Goal: Transaction & Acquisition: Download file/media

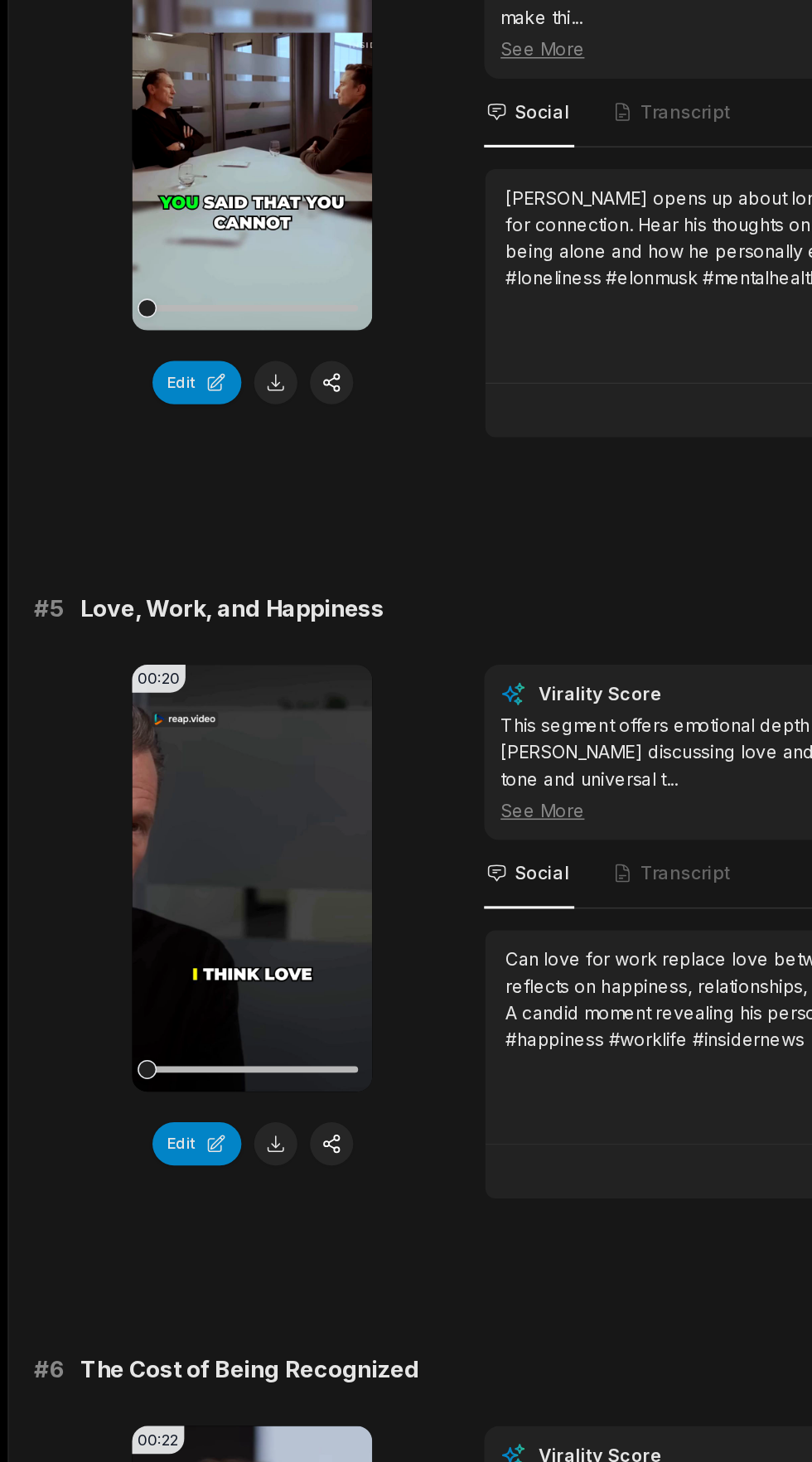
scroll to position [1296, 0]
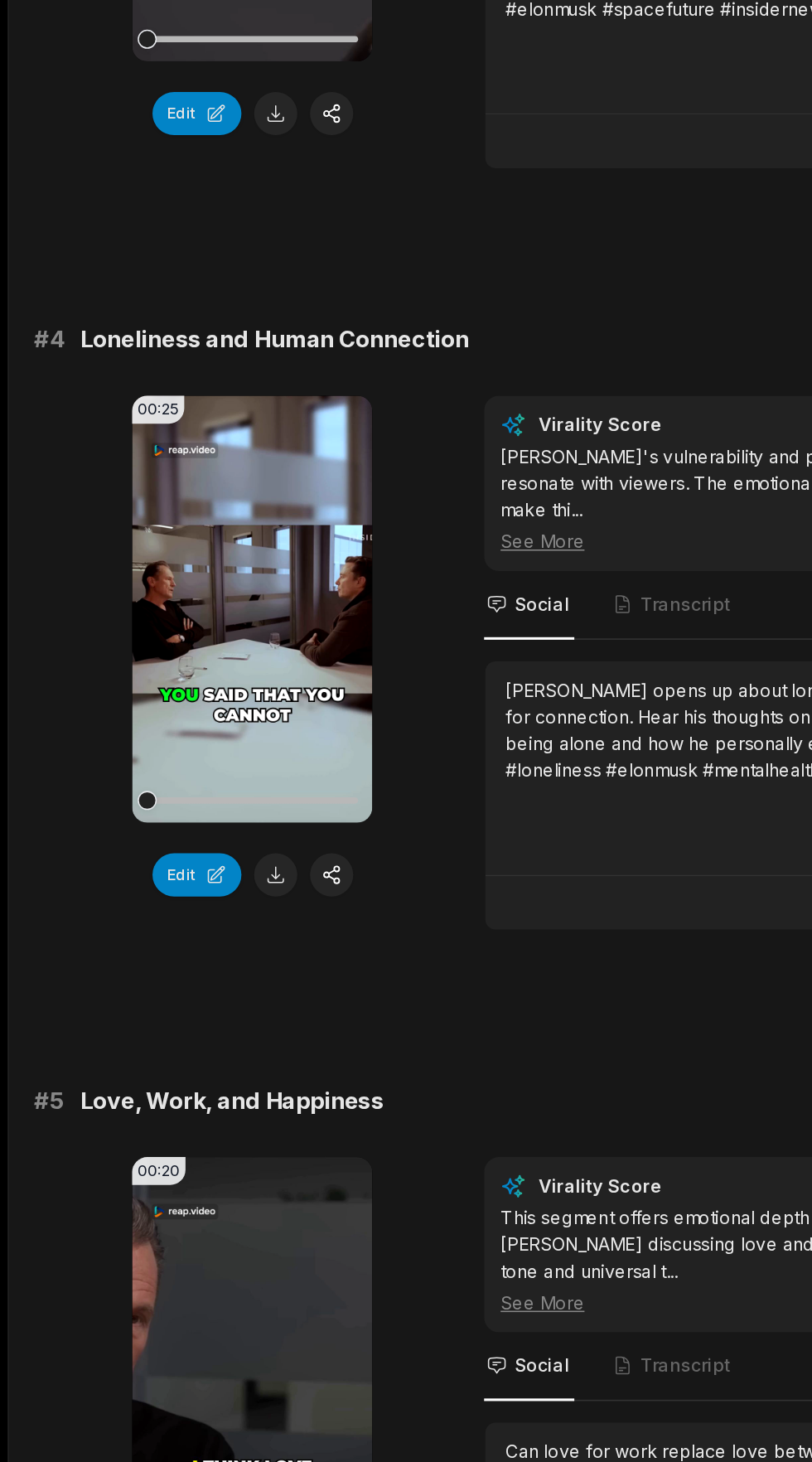
click at [157, 583] on video "Your browser does not support mp4 format." at bounding box center [165, 585] width 157 height 278
click at [427, 567] on span "Transcript" at bounding box center [438, 582] width 82 height 45
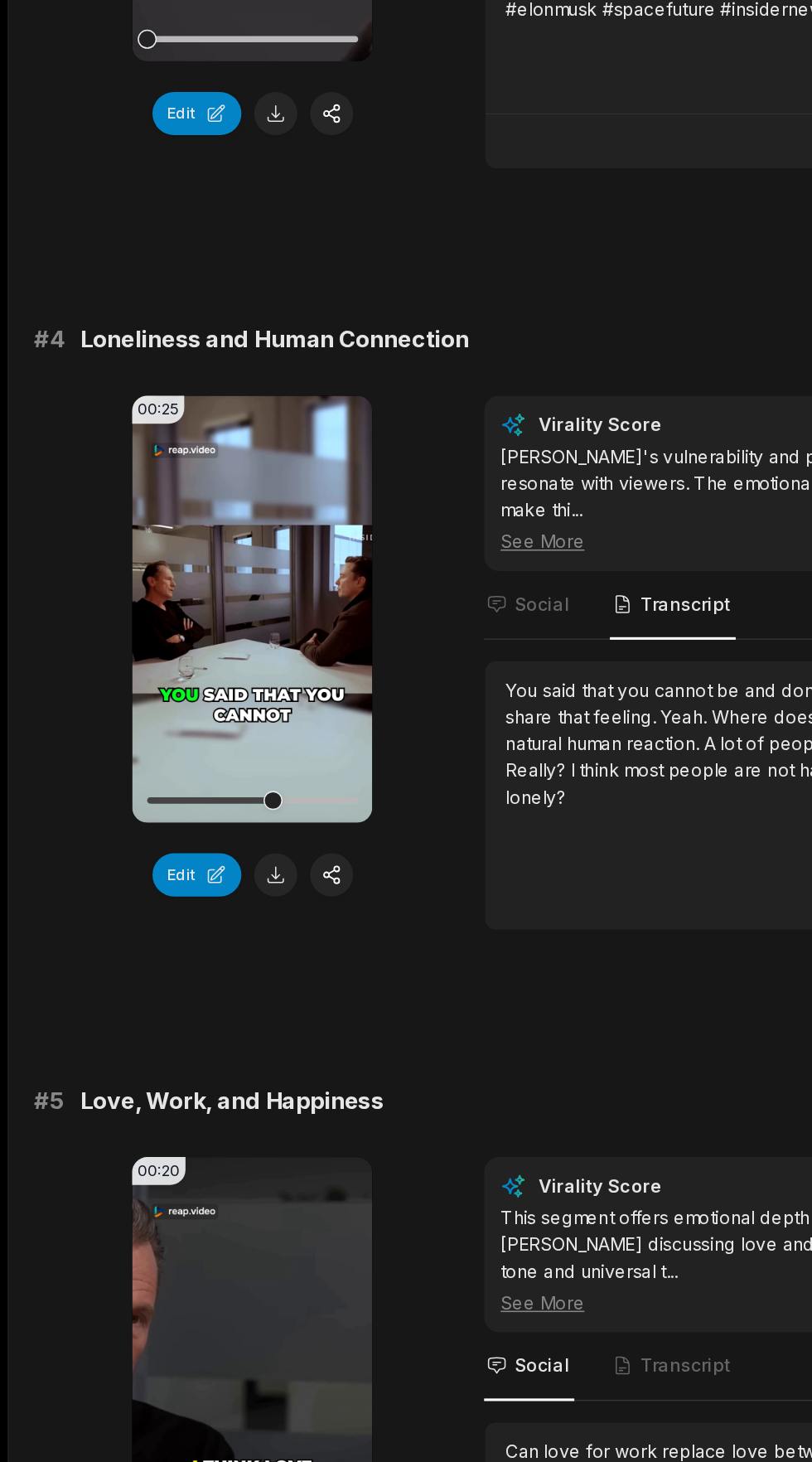
click at [131, 744] on button "Edit" at bounding box center [128, 758] width 58 height 28
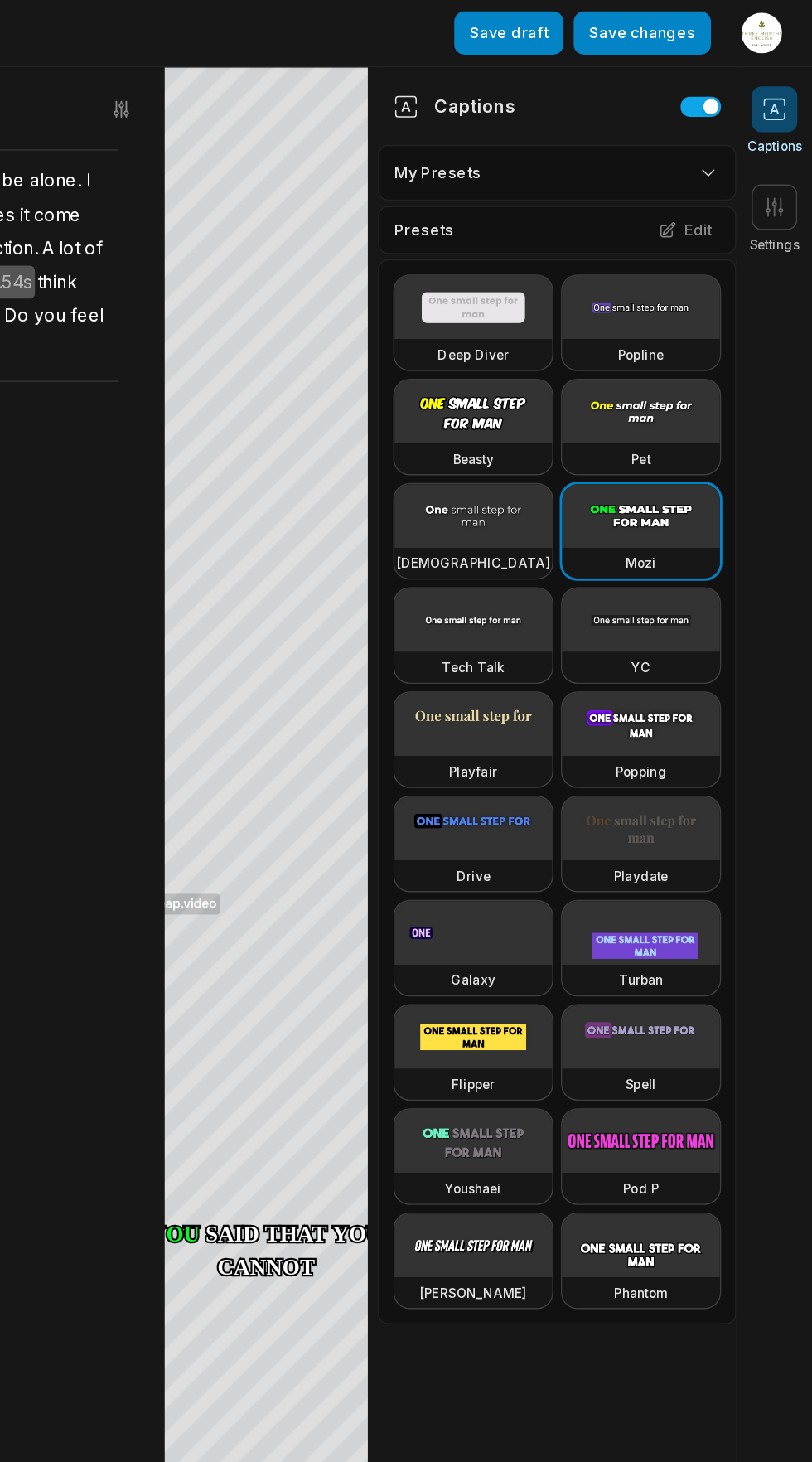
click at [737, 150] on button "Edit" at bounding box center [729, 150] width 45 height 22
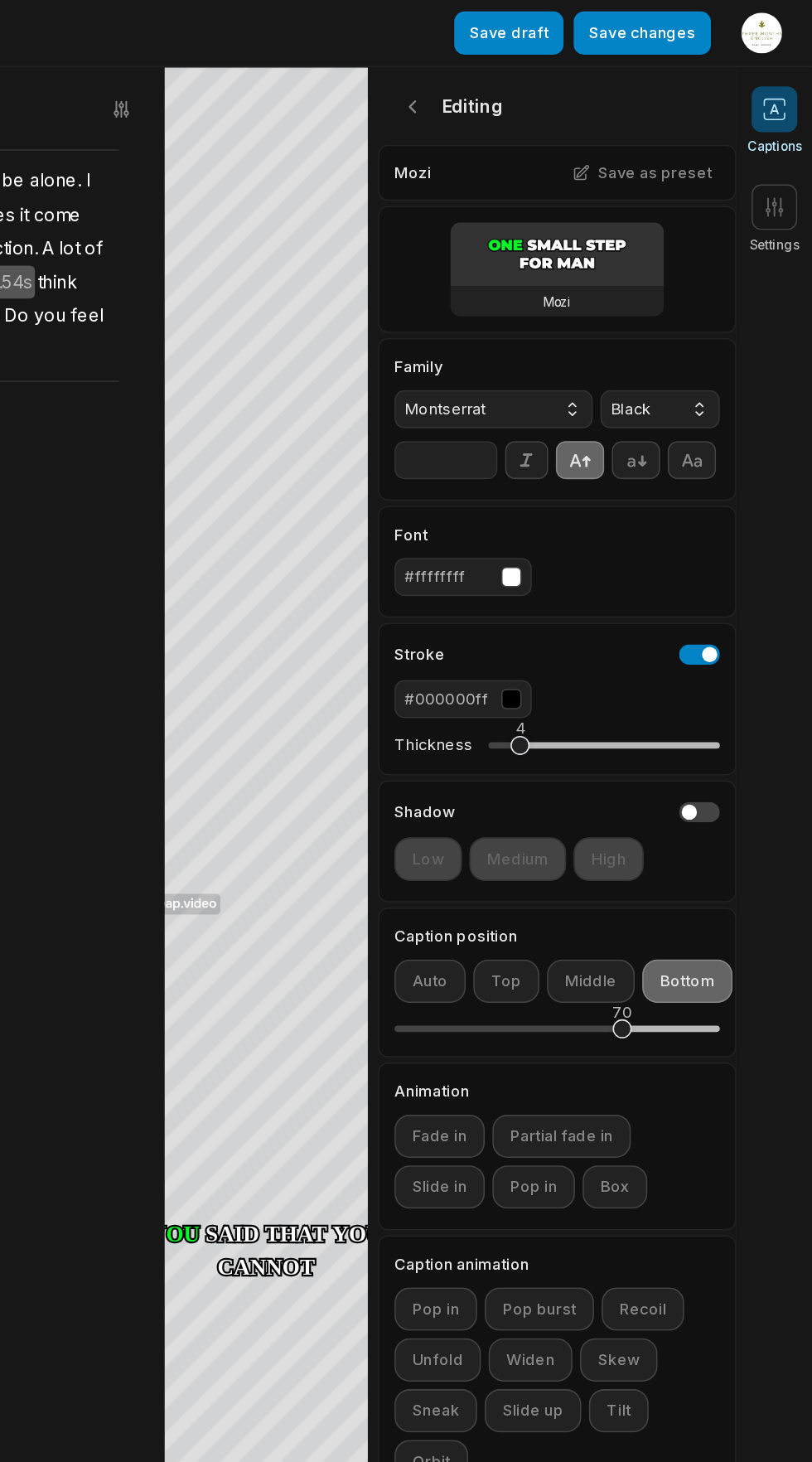
click at [781, 142] on icon at bounding box center [787, 135] width 17 height 17
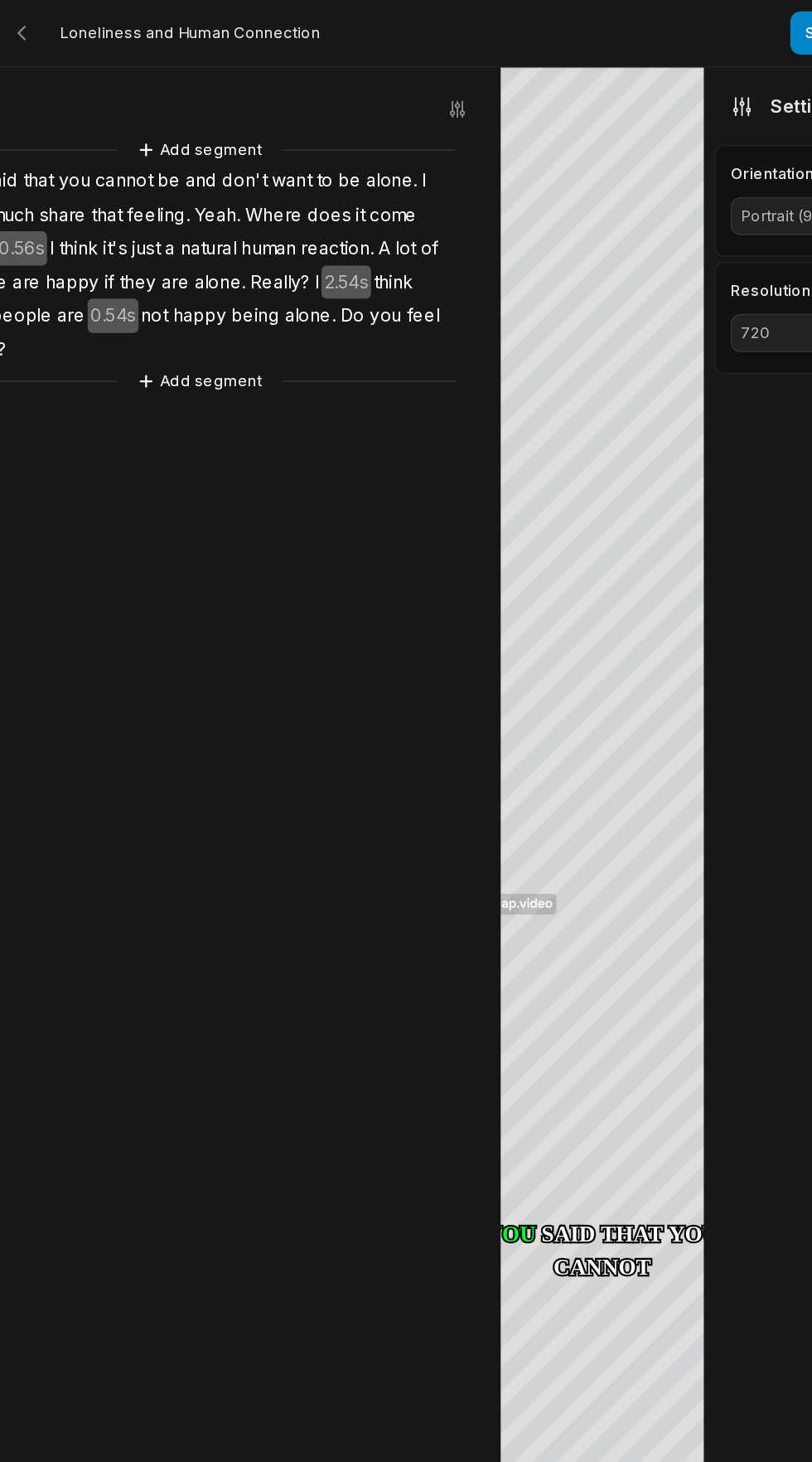
click at [358, 72] on icon "button" at bounding box center [357, 71] width 3 height 11
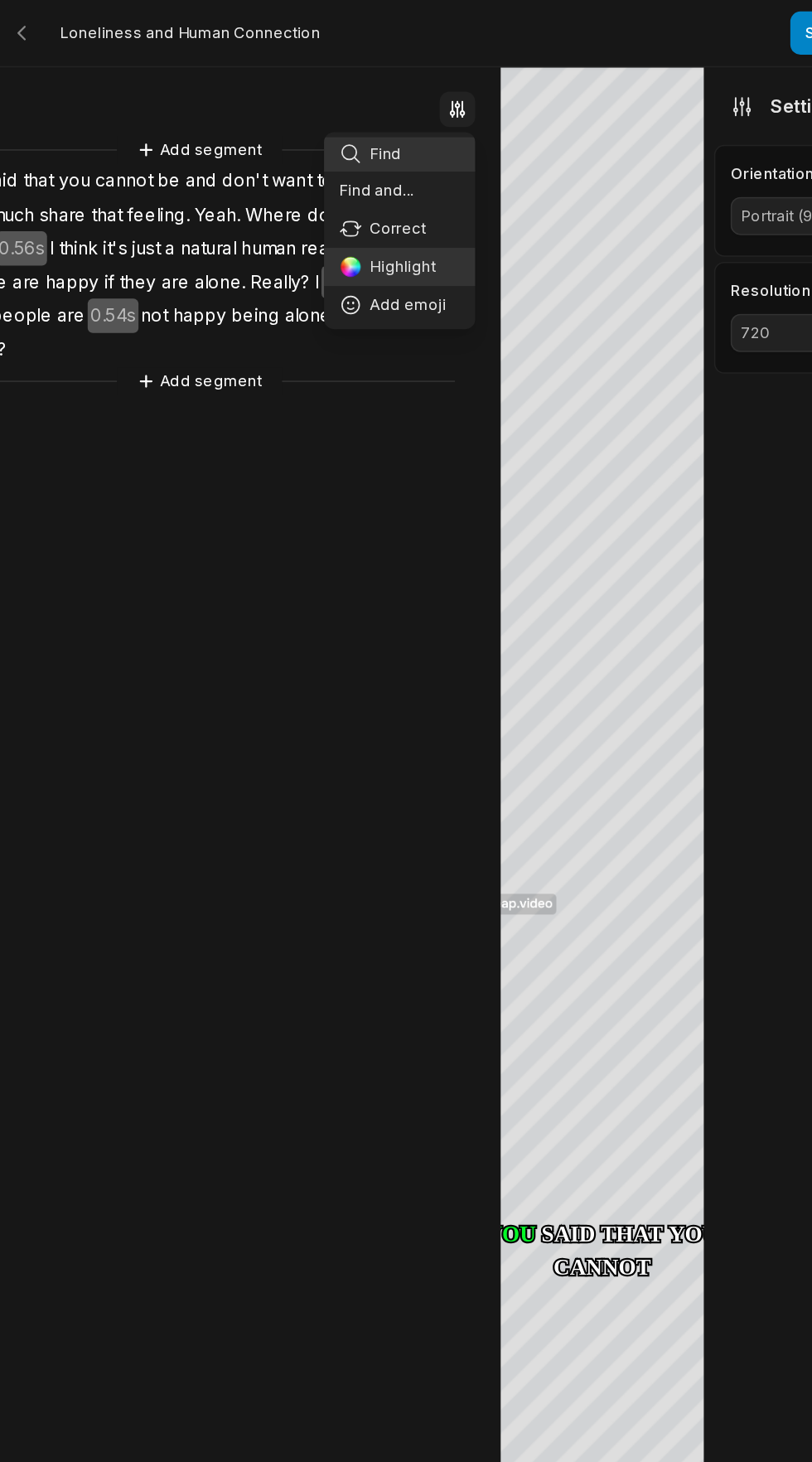
click at [329, 177] on div "Highlight" at bounding box center [323, 174] width 79 height 15
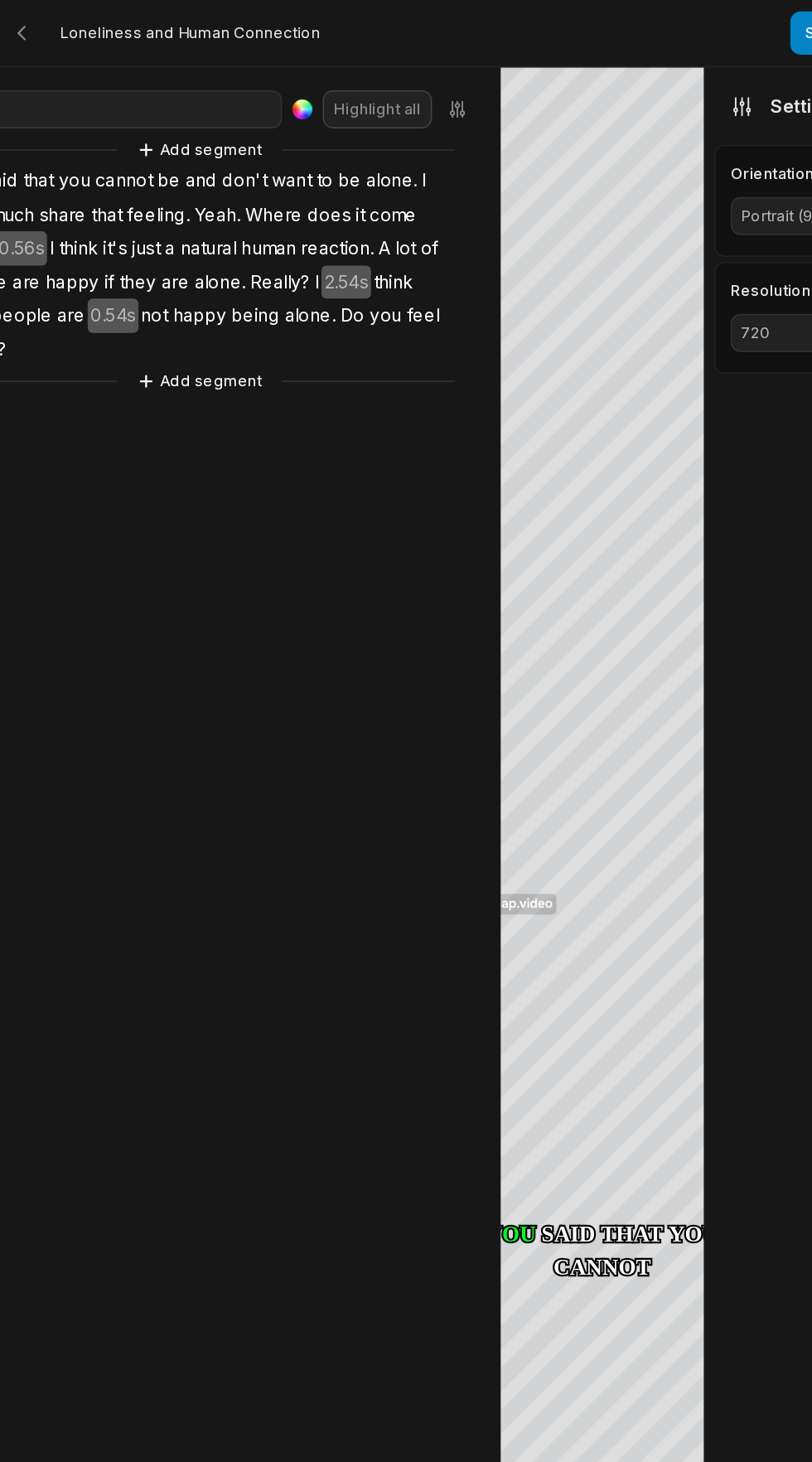
click at [358, 73] on icon "button" at bounding box center [357, 71] width 3 height 11
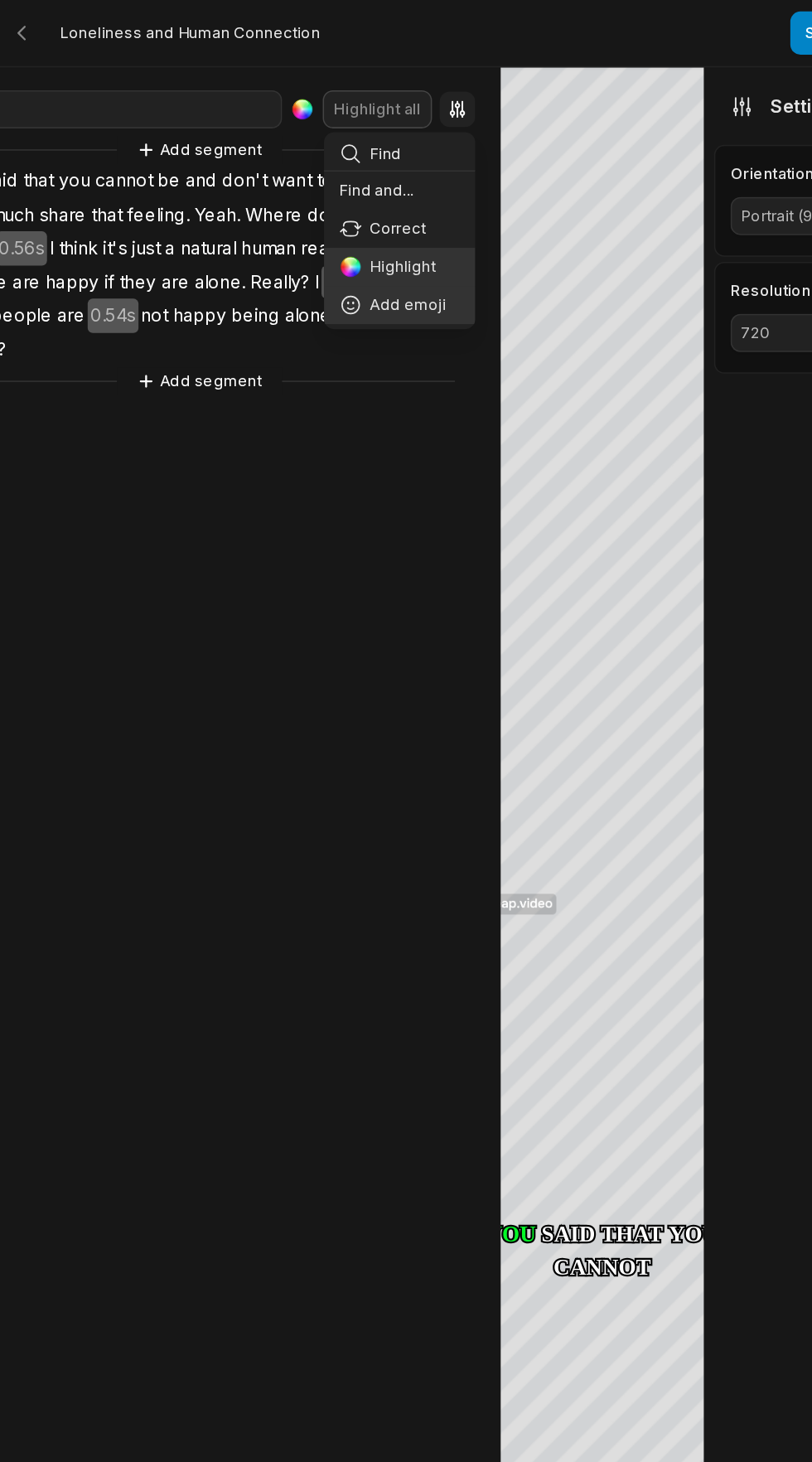
click at [327, 199] on div "Add emoji" at bounding box center [323, 199] width 79 height 15
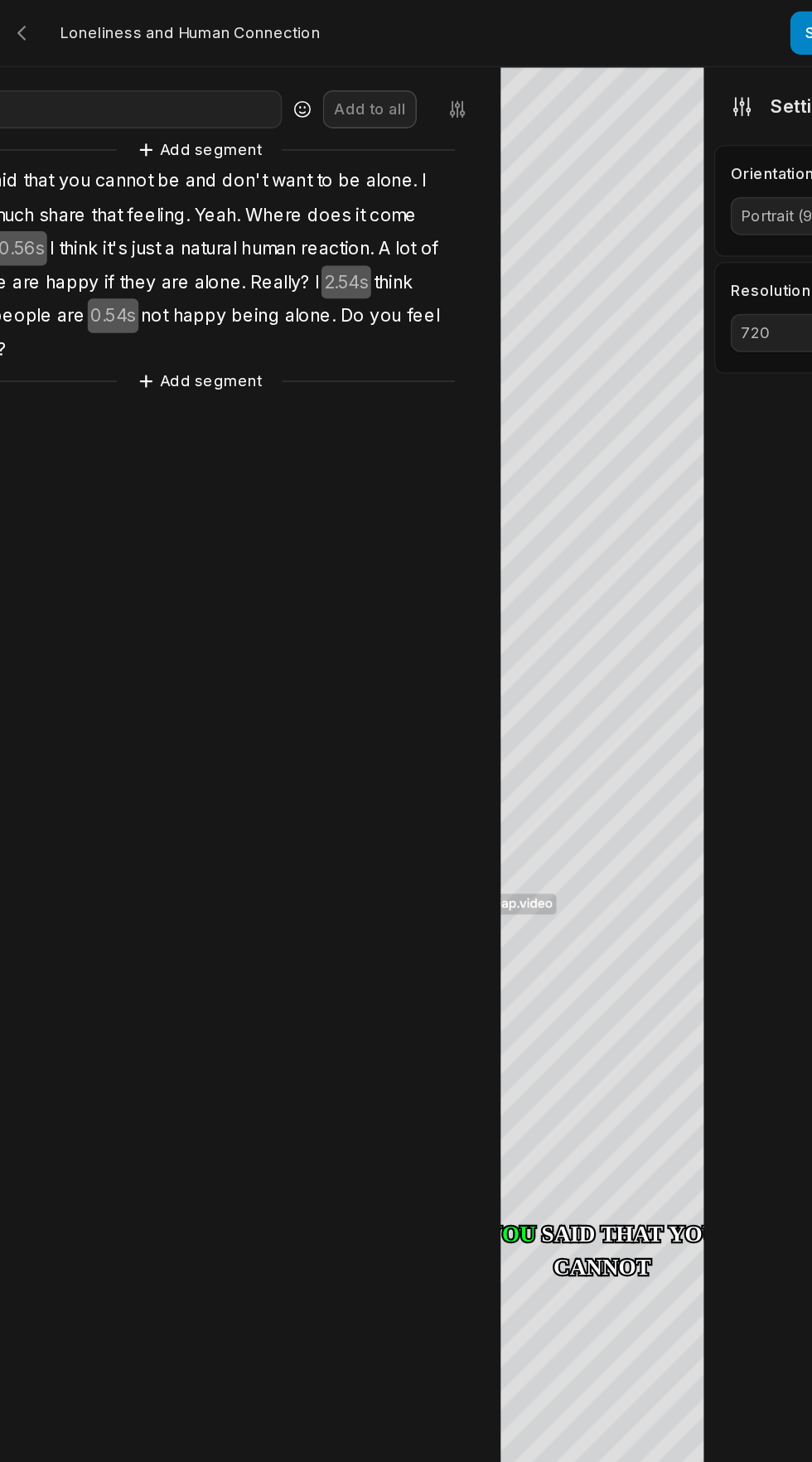
click at [141, 217] on span "0.54s" at bounding box center [136, 206] width 33 height 23
click at [147, 186] on button "Remove gap" at bounding box center [138, 180] width 104 height 25
click at [289, 189] on span "2.54s" at bounding box center [288, 184] width 33 height 23
click at [298, 156] on button "Remove gap" at bounding box center [288, 159] width 104 height 25
click at [93, 166] on span "0.56s" at bounding box center [77, 162] width 33 height 23
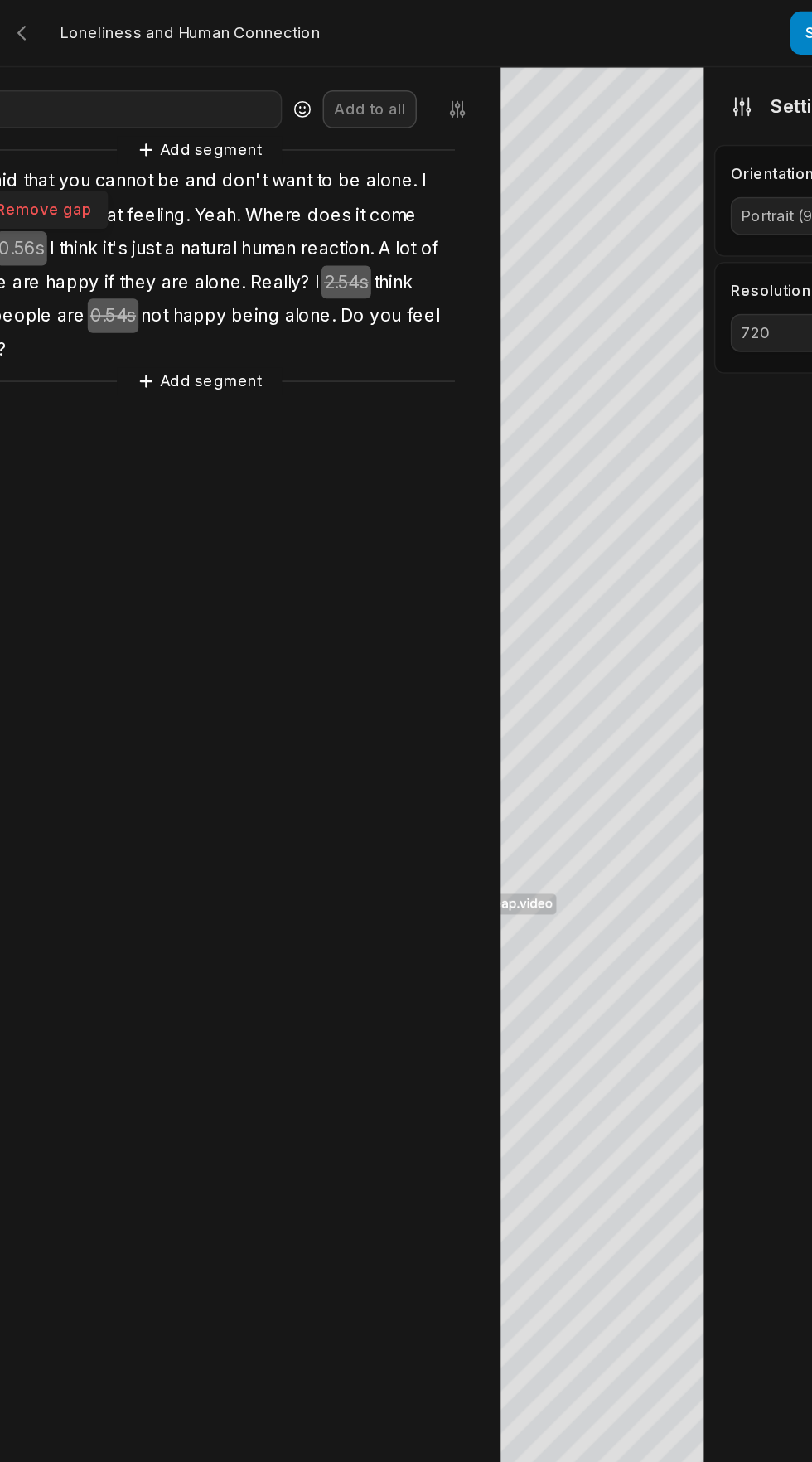
click at [101, 136] on button "Remove gap" at bounding box center [81, 136] width 104 height 25
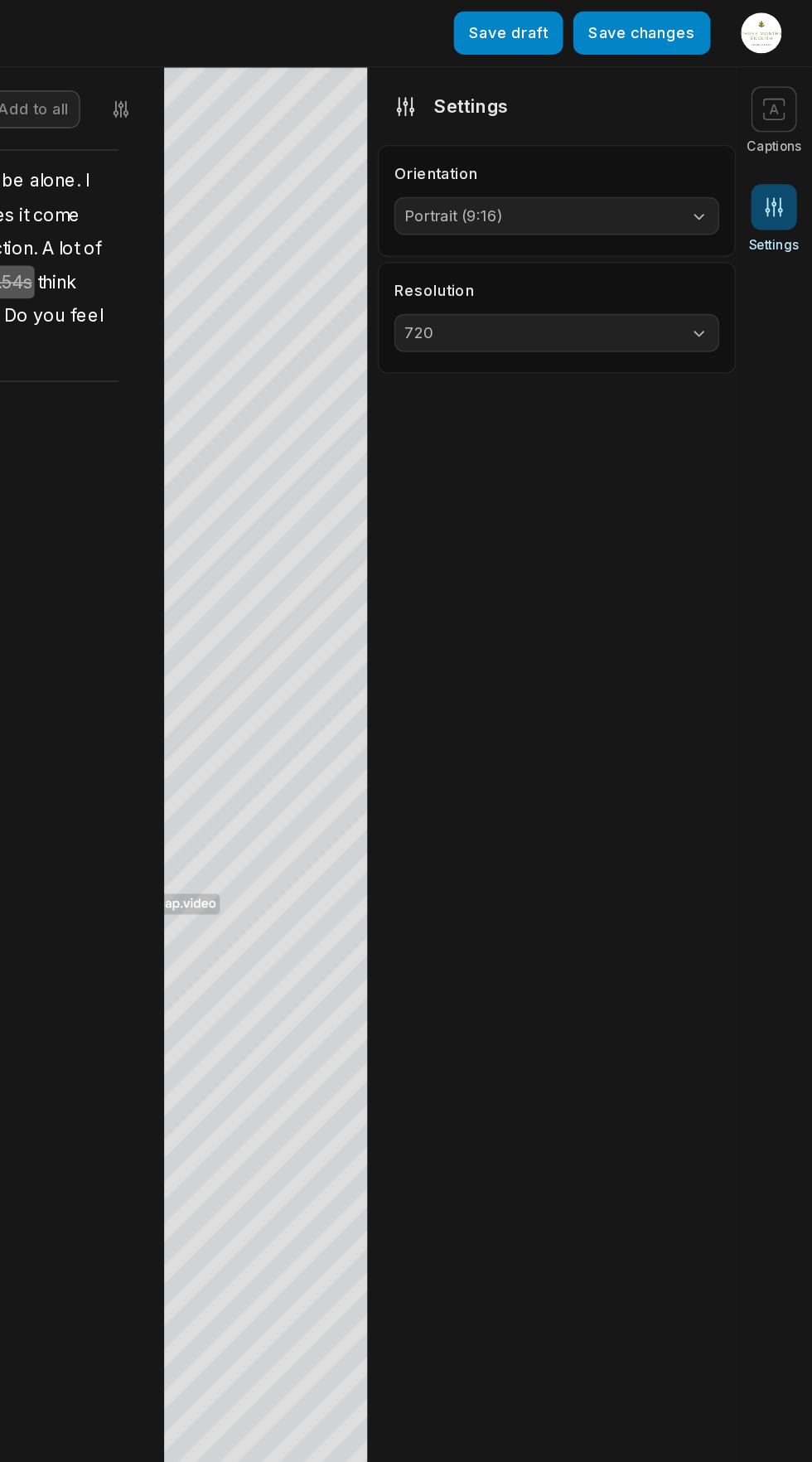
click at [700, 23] on button "Save changes" at bounding box center [701, 22] width 89 height 28
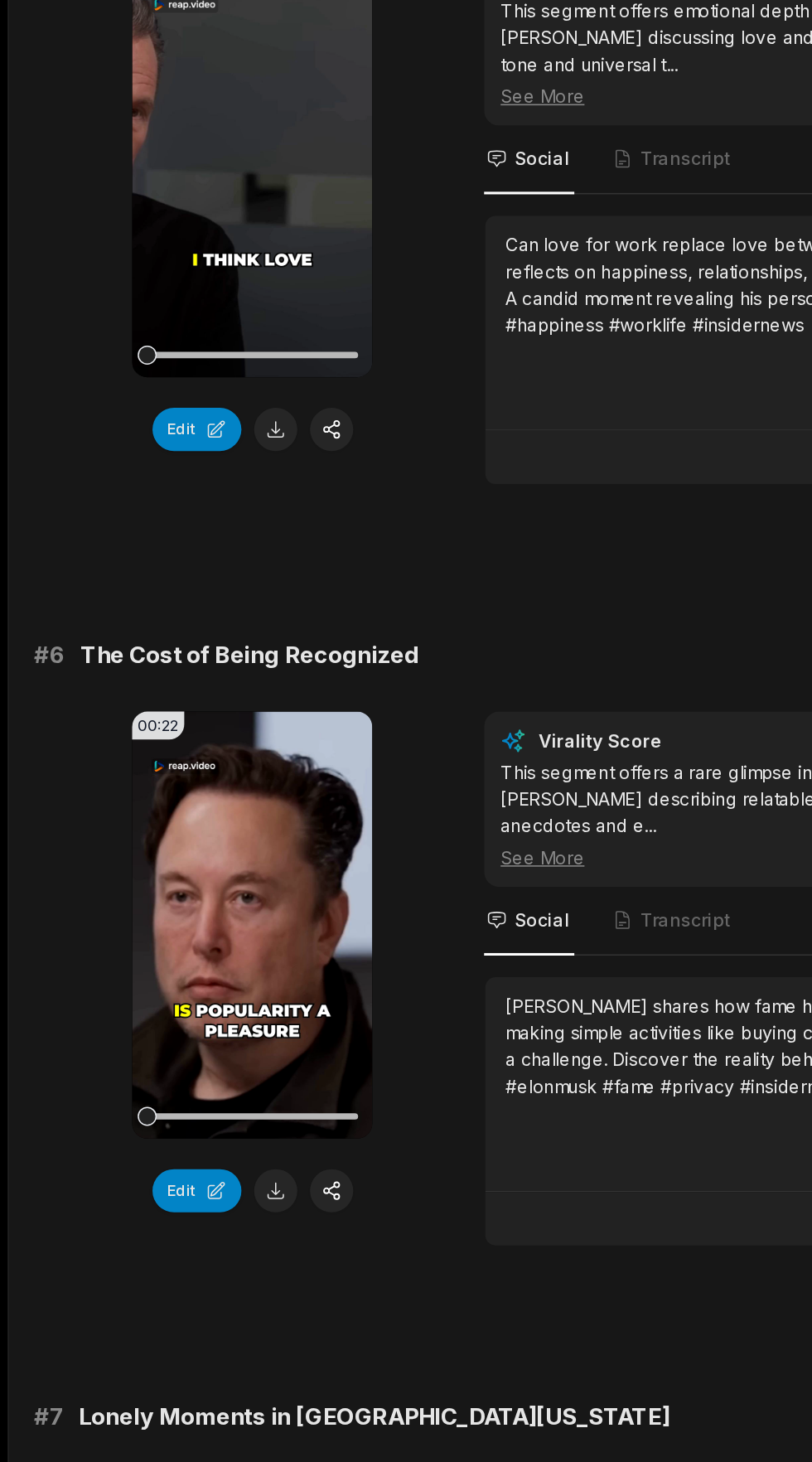
scroll to position [1774, 0]
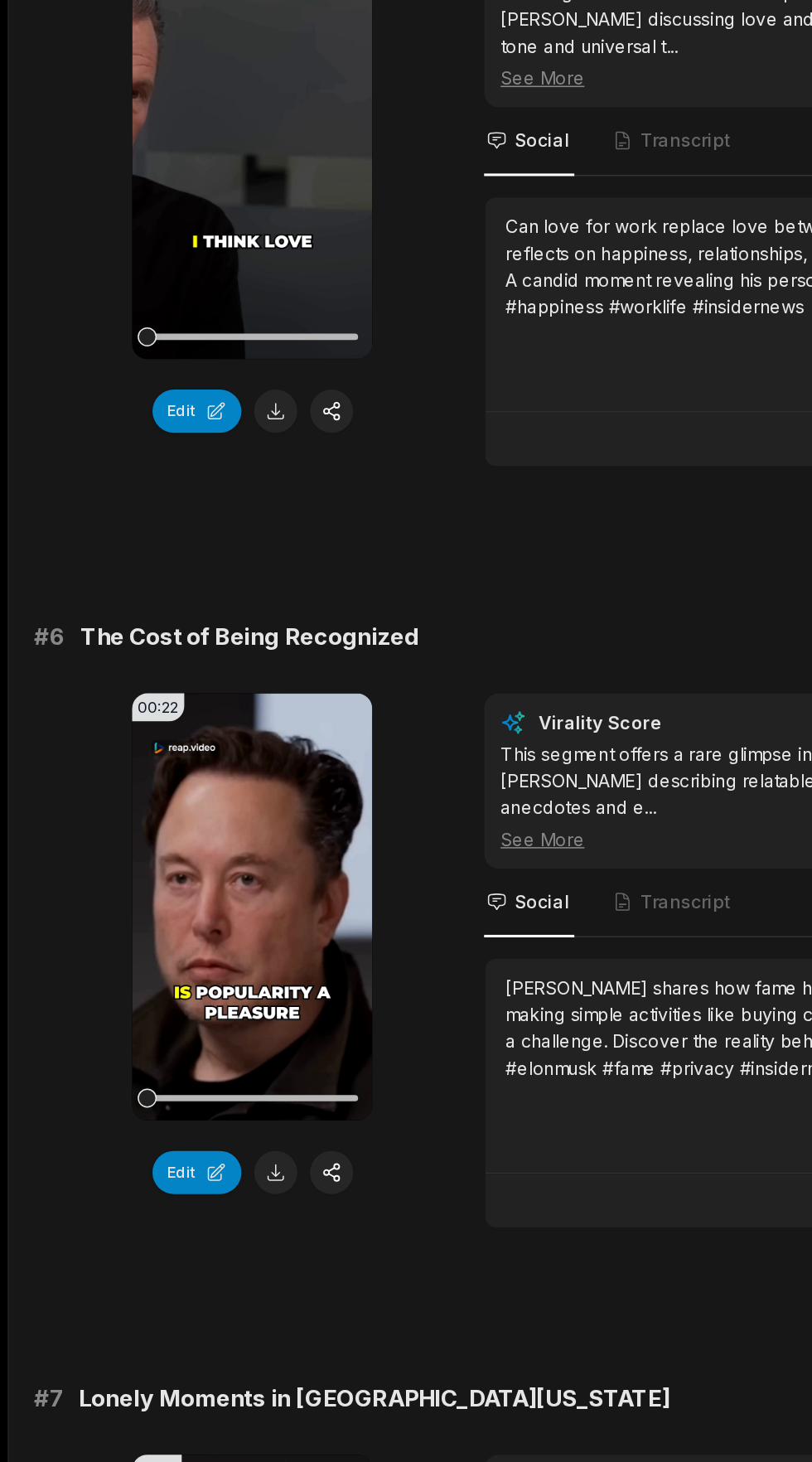
click at [118, 1258] on button "Edit" at bounding box center [128, 1272] width 58 height 28
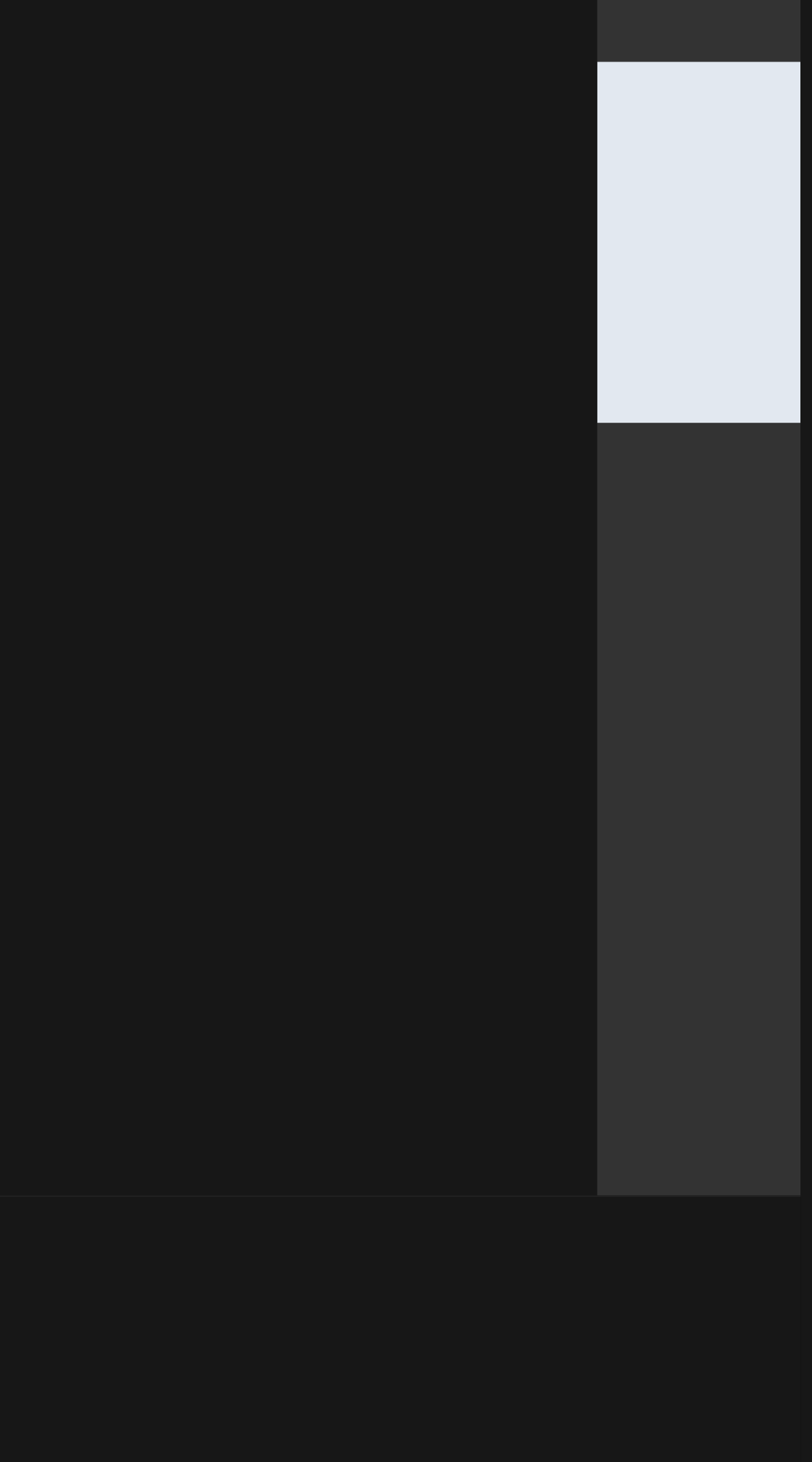
click at [119, 1240] on aside at bounding box center [195, 665] width 390 height 1243
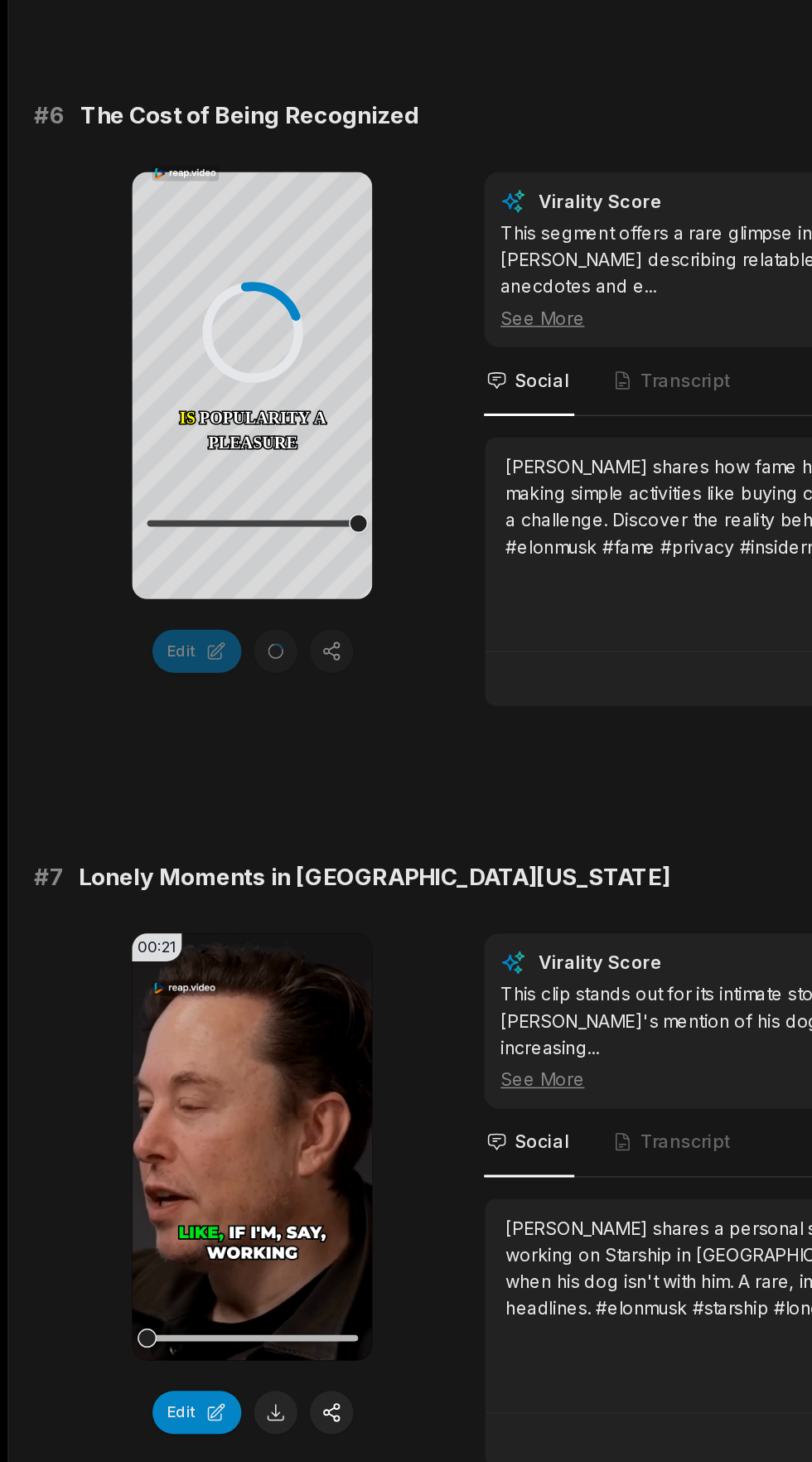
scroll to position [2270, 0]
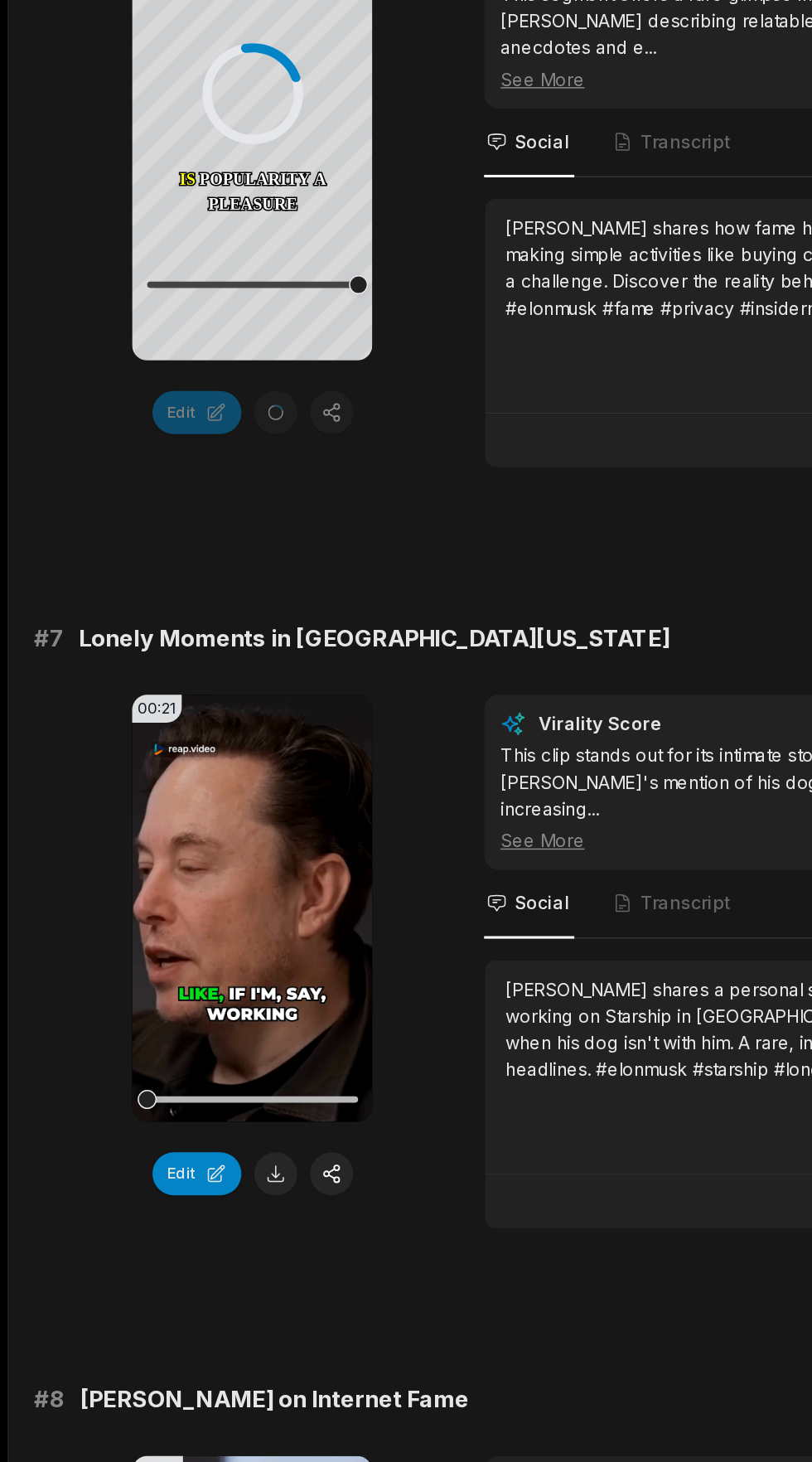
click at [139, 1085] on video "Your browser does not support mp4 format." at bounding box center [165, 1100] width 157 height 278
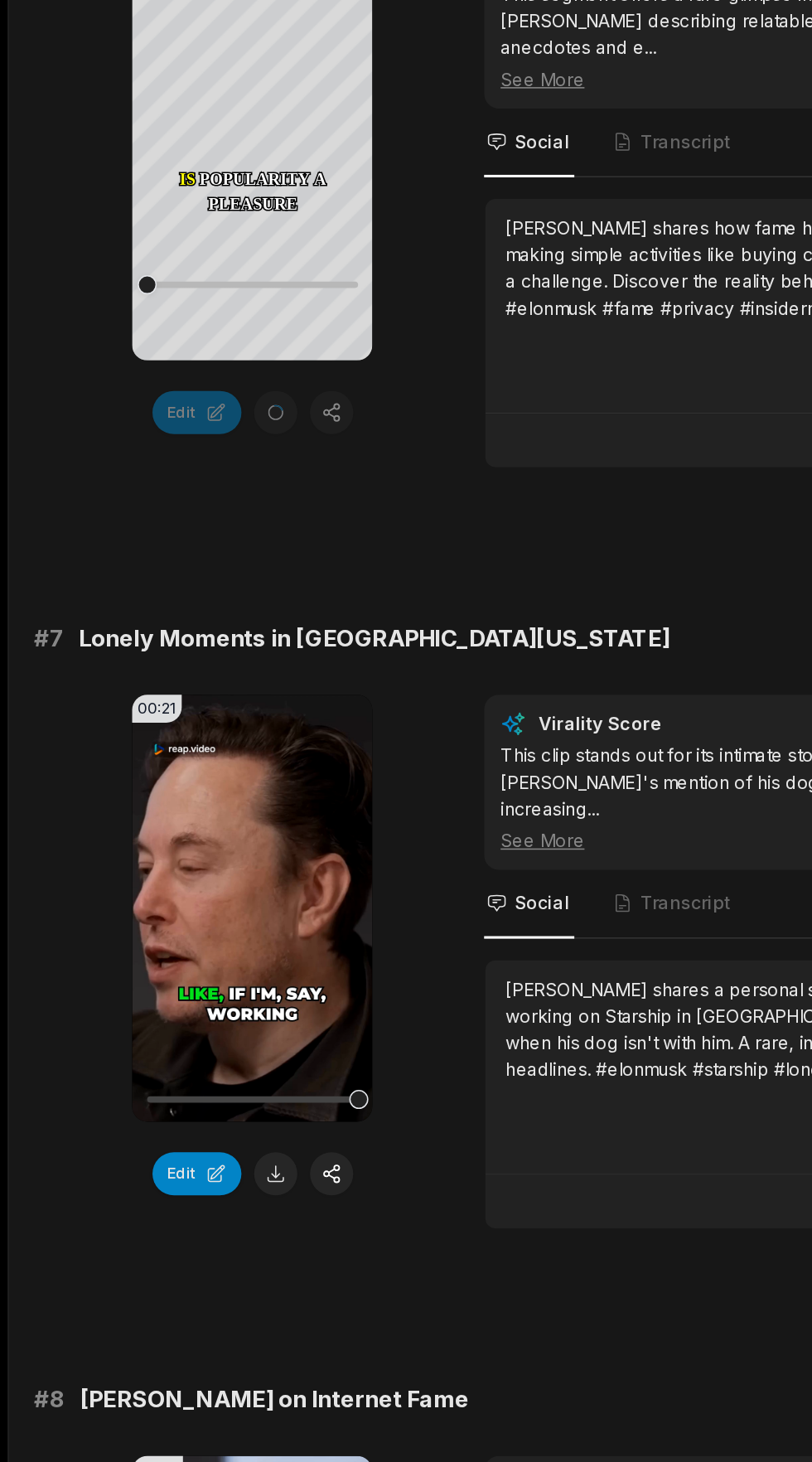
click at [179, 1259] on button at bounding box center [180, 1273] width 28 height 28
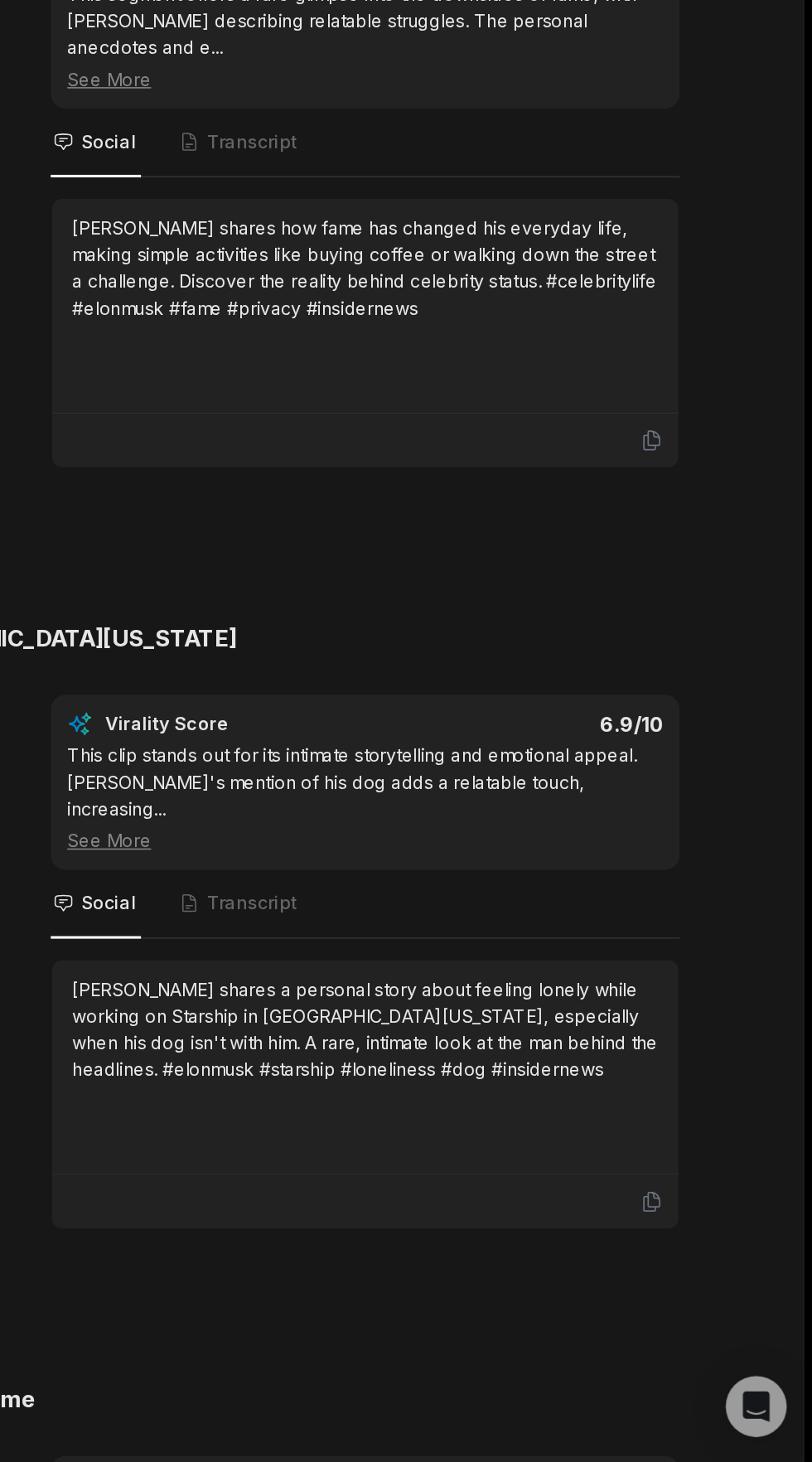
click at [436, 1088] on span "Transcript" at bounding box center [446, 1096] width 59 height 17
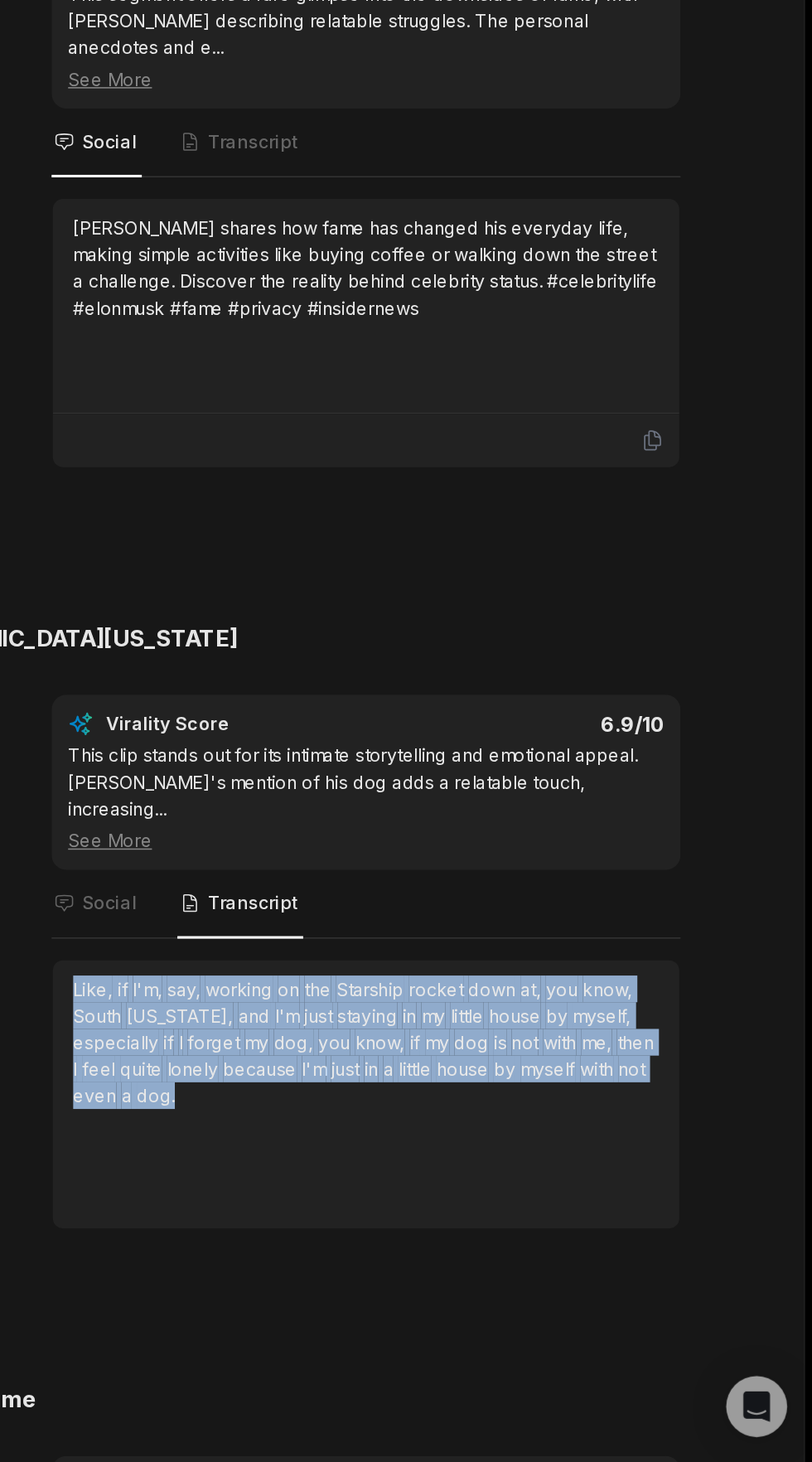
copy div "Like, if I'm, say, working on the Starship rocket down at, you know, [GEOGRAPHI…"
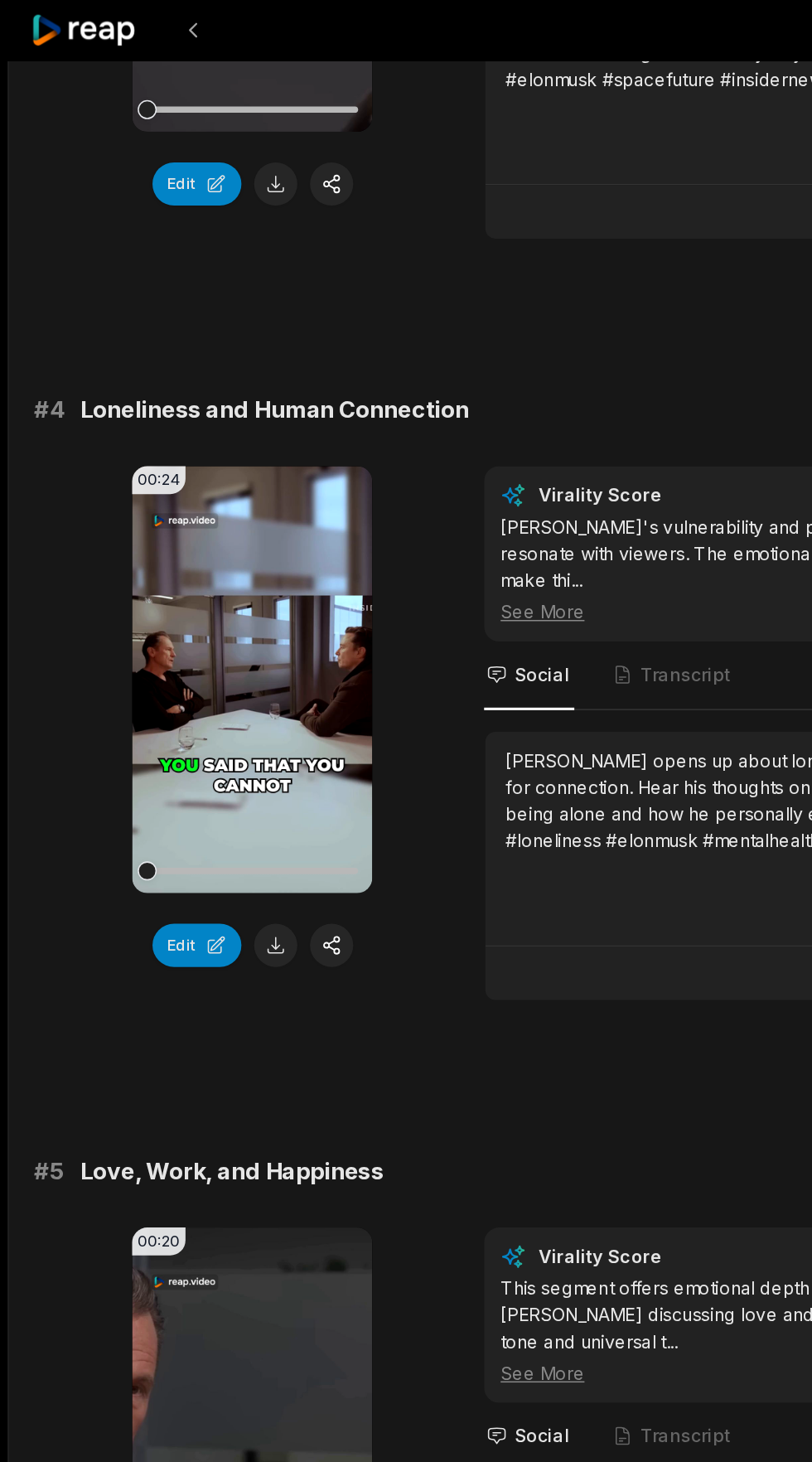
scroll to position [1435, 0]
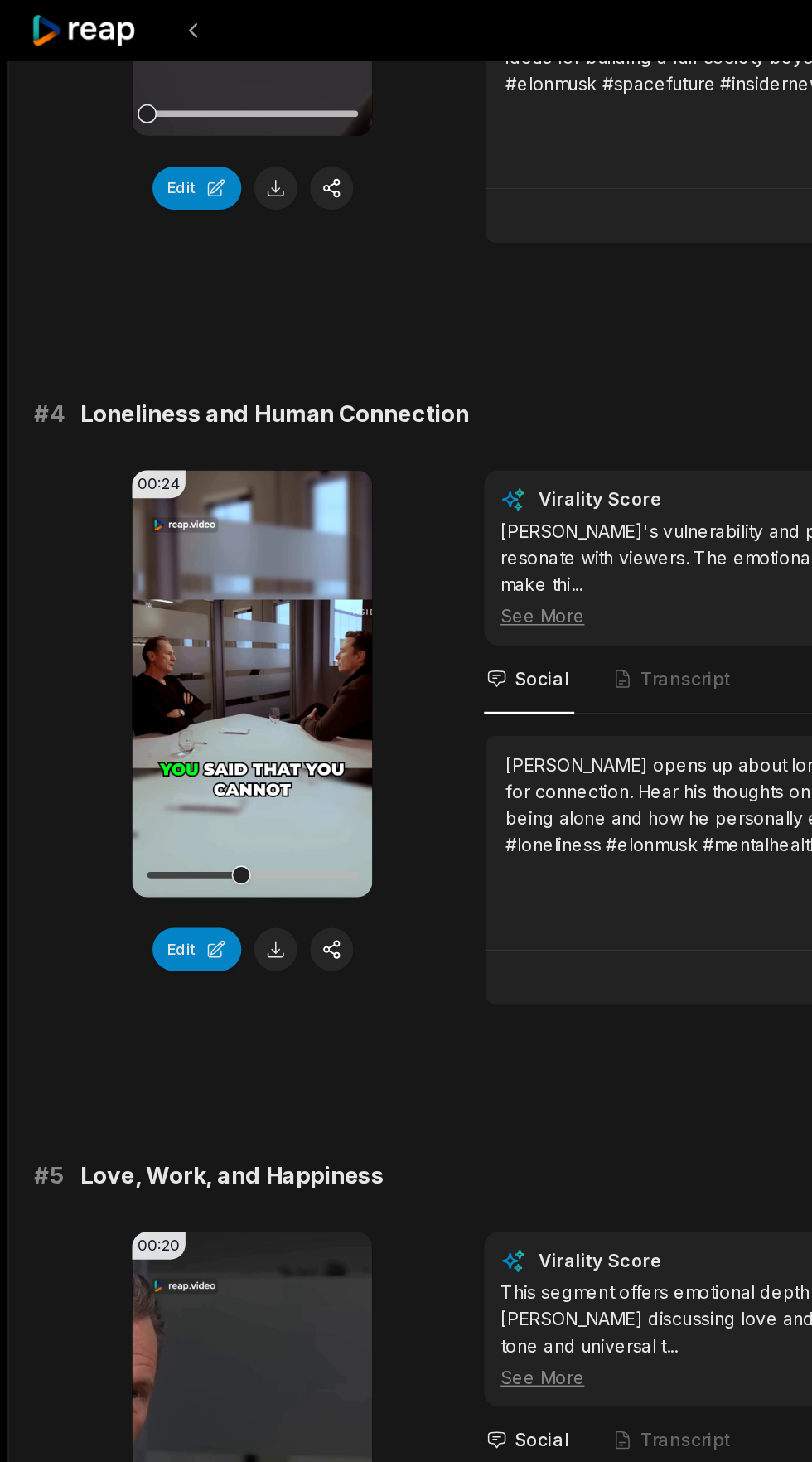
click at [179, 605] on button at bounding box center [180, 619] width 28 height 28
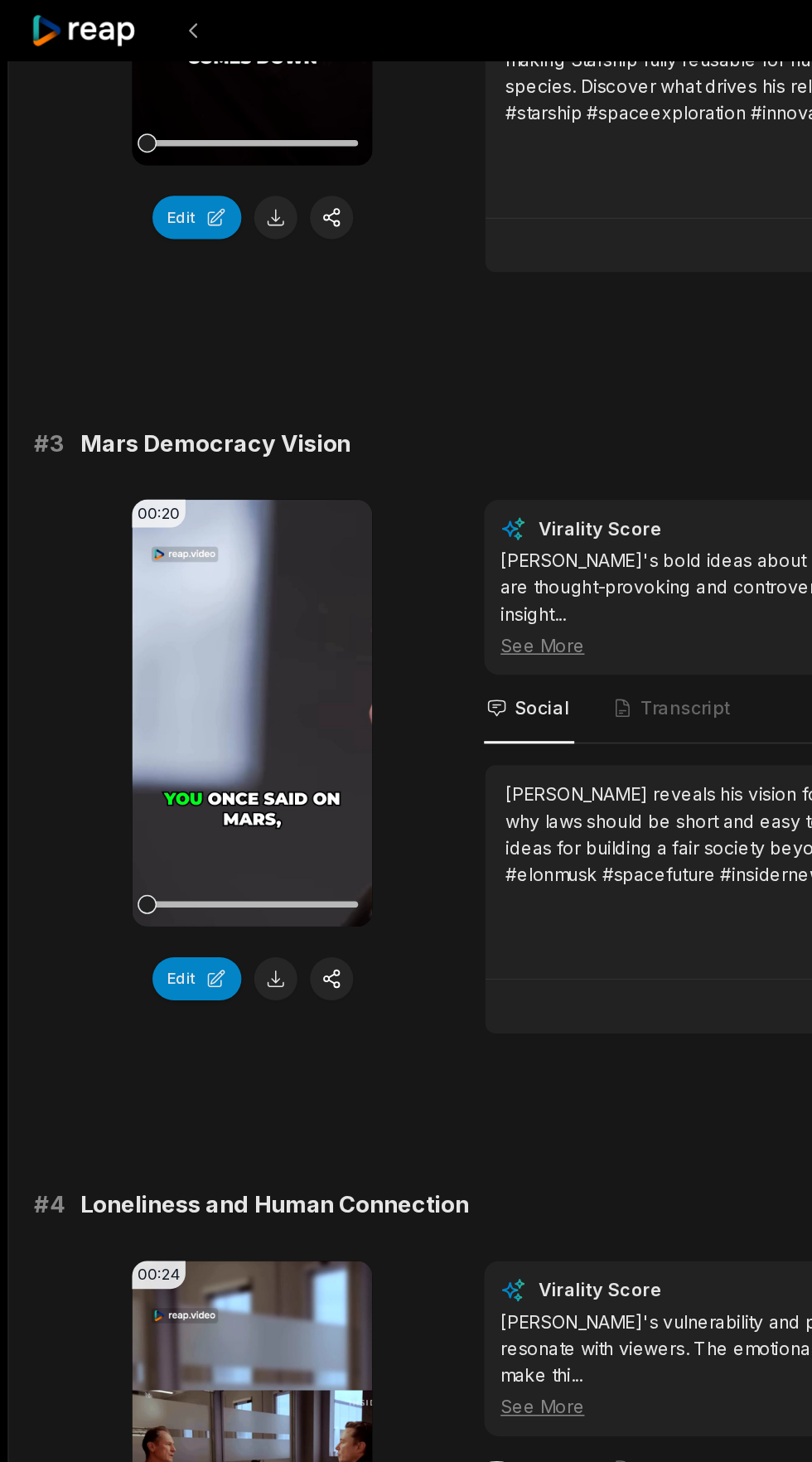
scroll to position [0, 0]
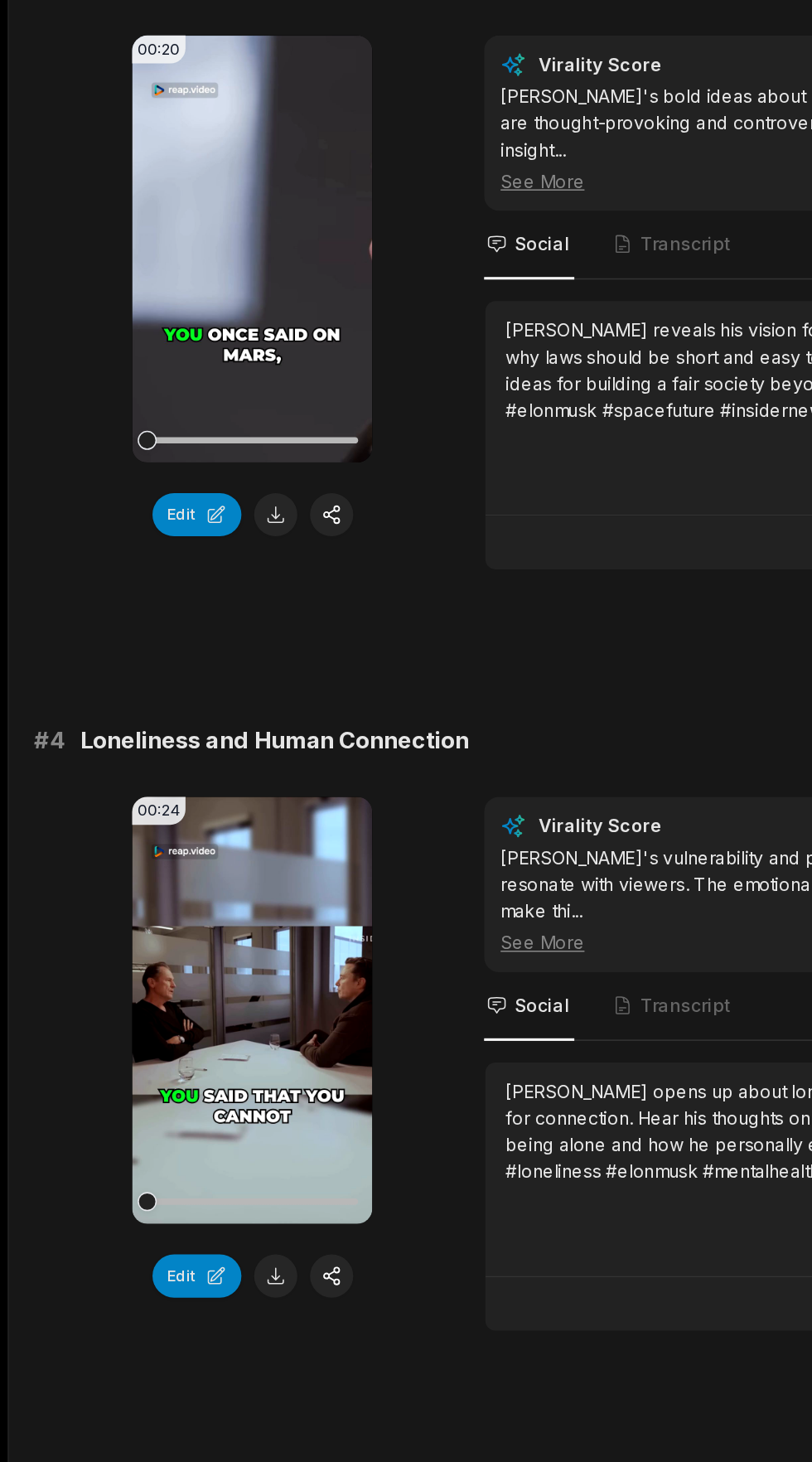
scroll to position [747, 0]
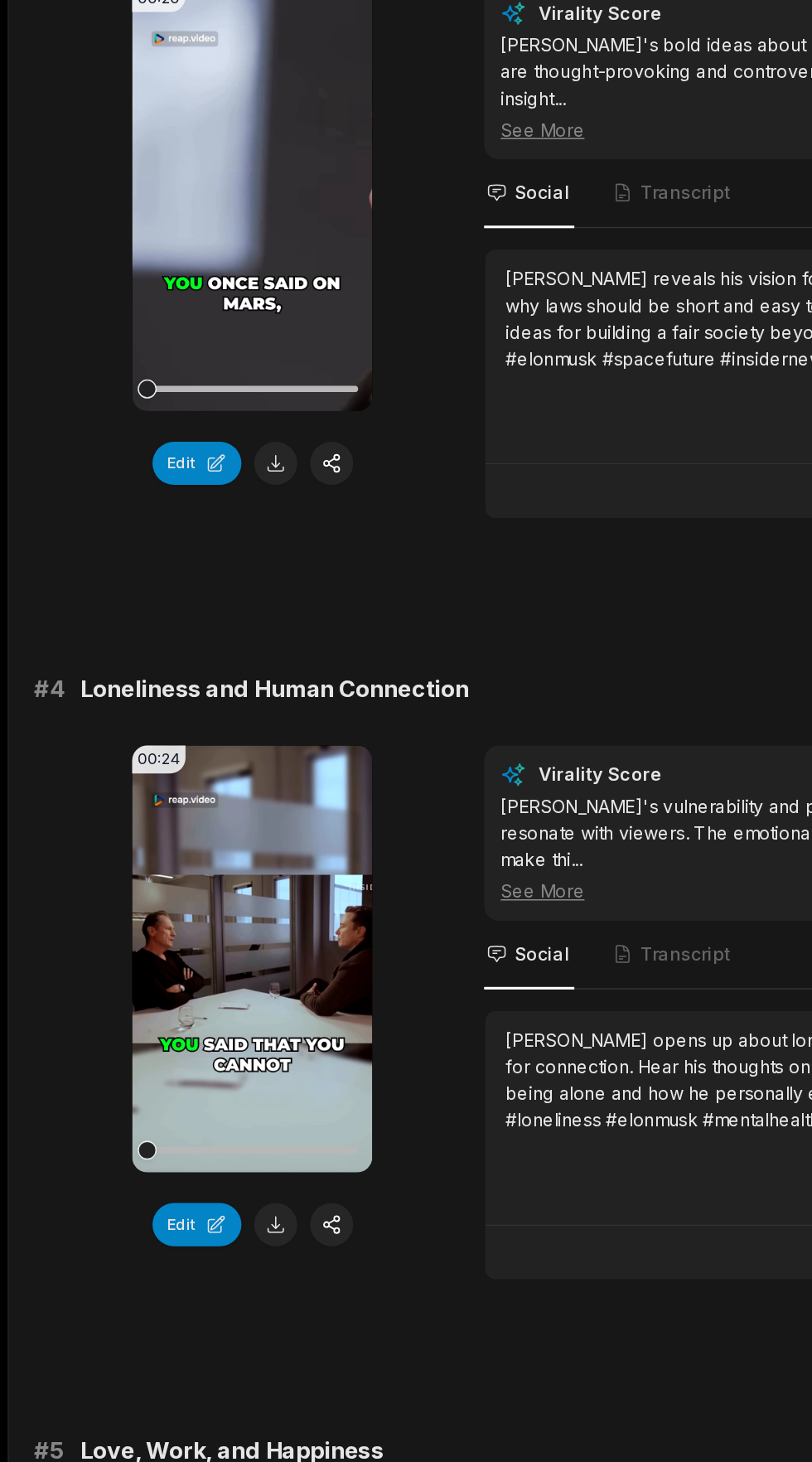
click at [182, 1296] on button at bounding box center [180, 1307] width 28 height 28
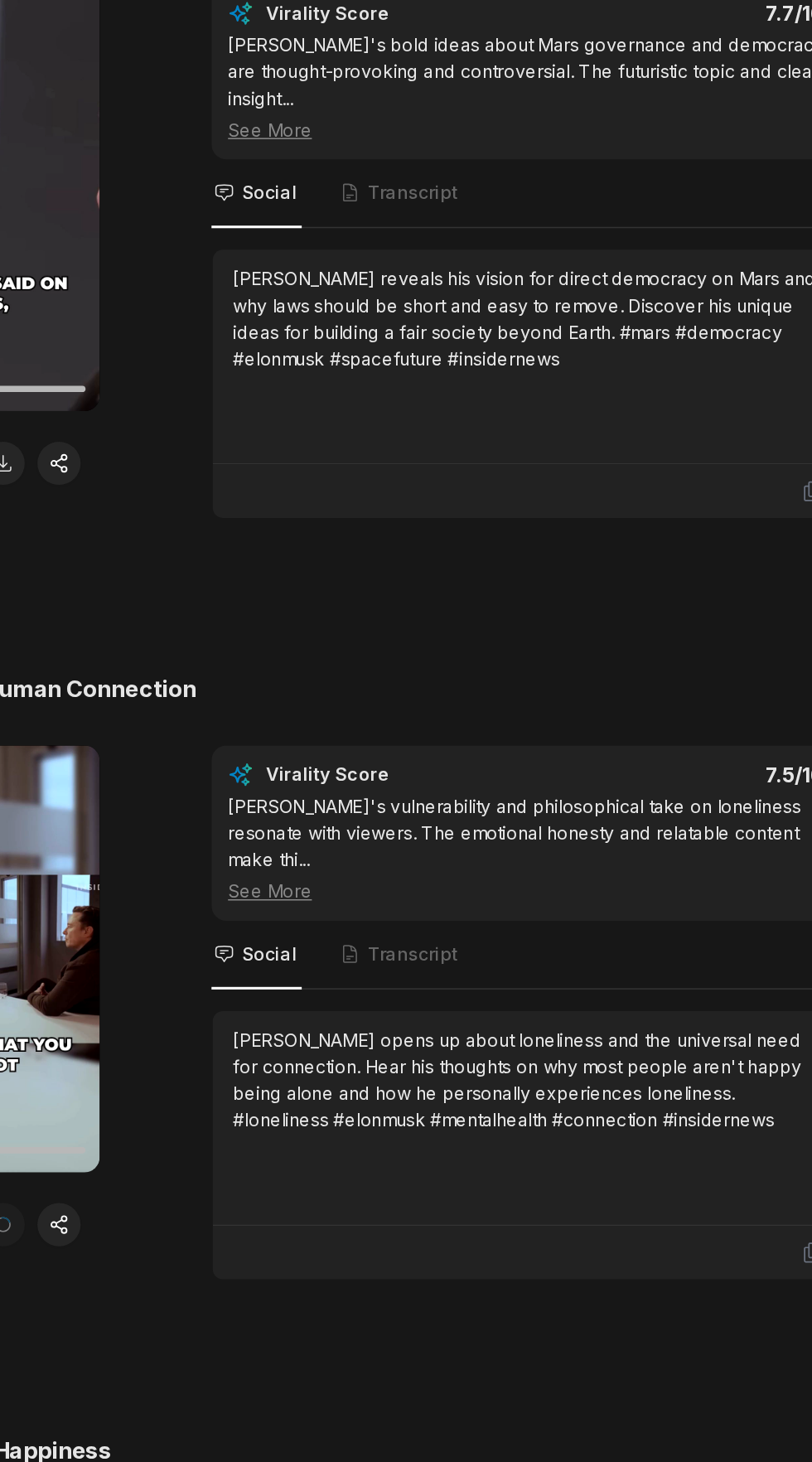
click at [442, 1108] on span "Transcript" at bounding box center [438, 1130] width 82 height 45
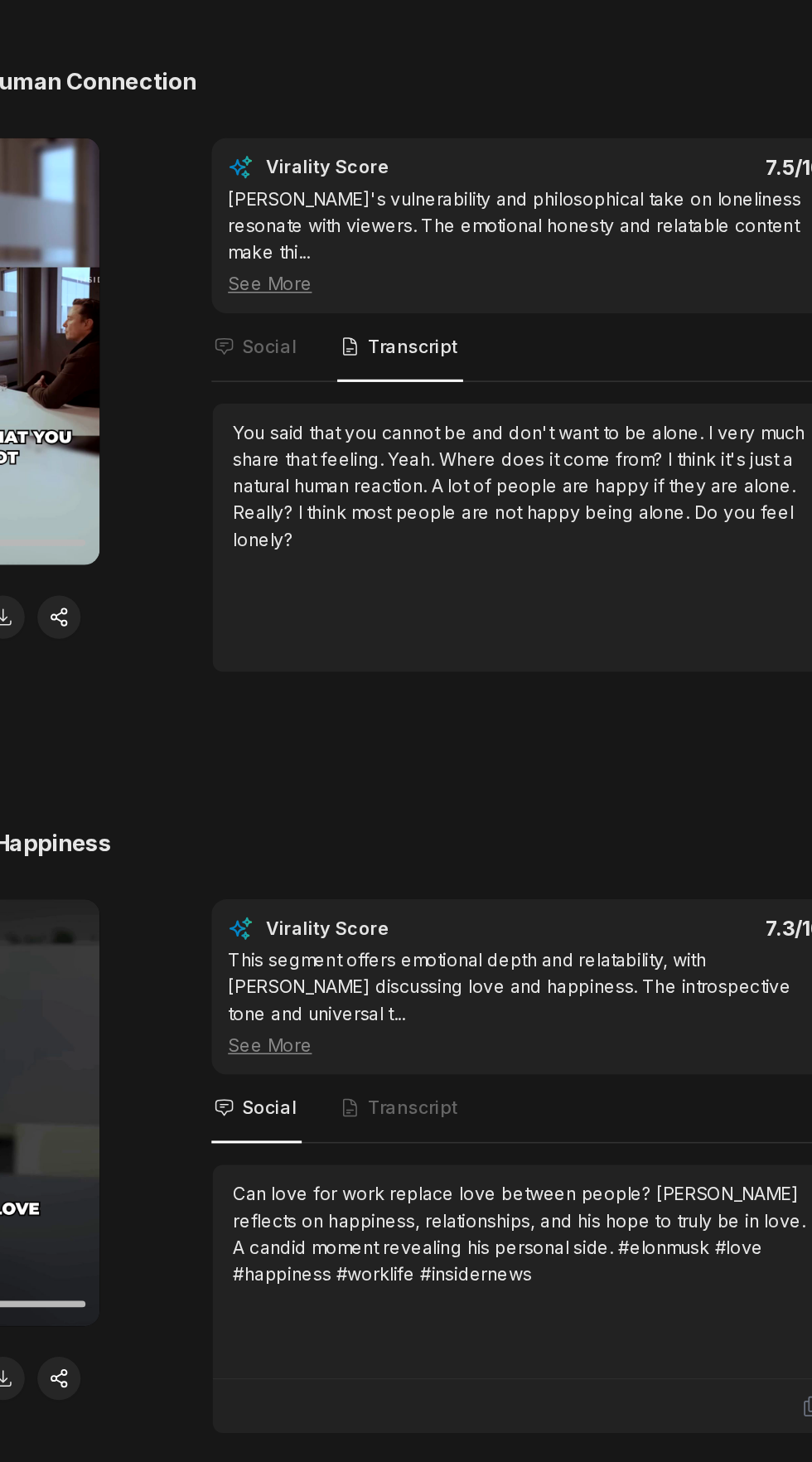
scroll to position [1143, 0]
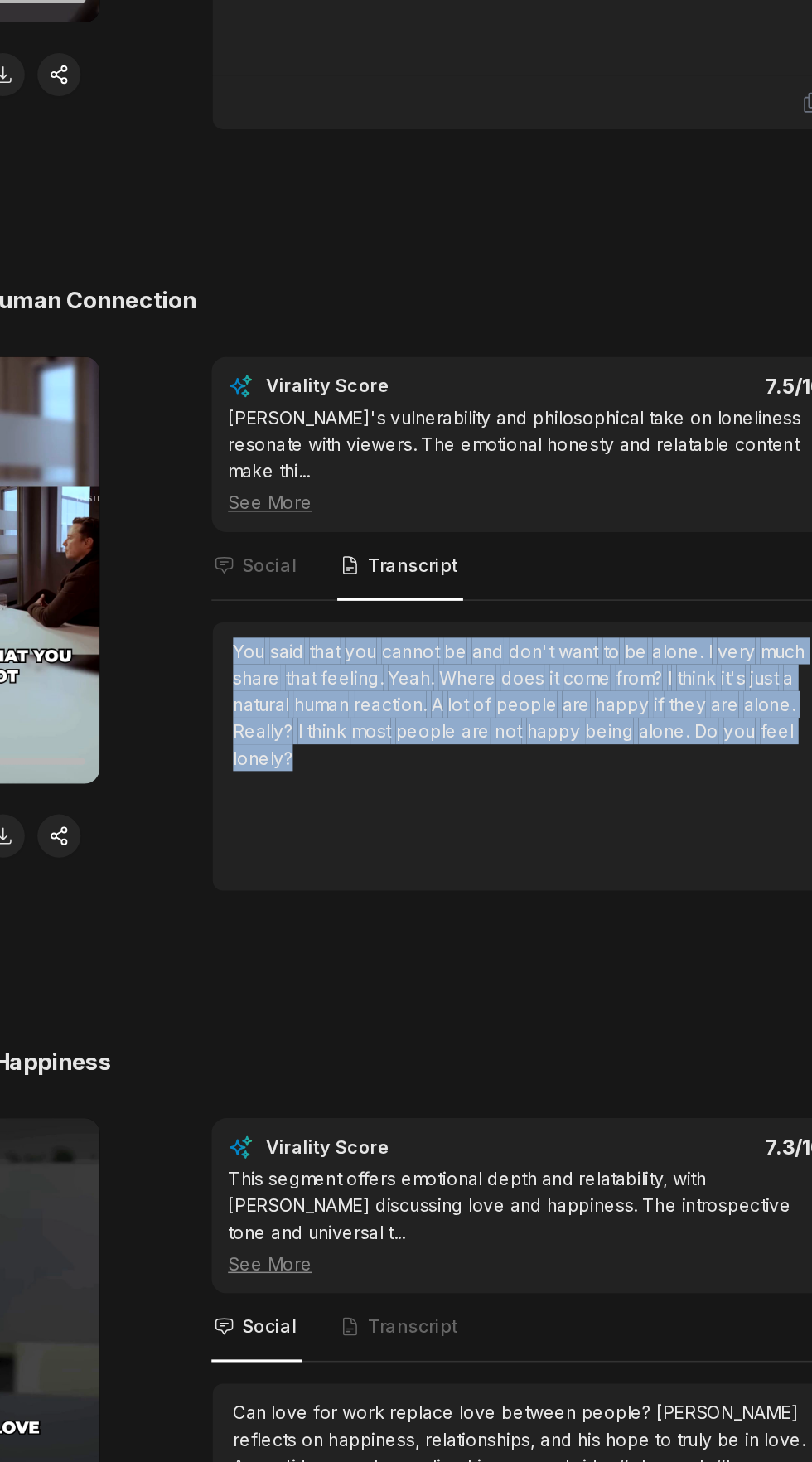
copy div "You said that you cannot be and don't want to be alone. I very much share that …"
